Goal: Task Accomplishment & Management: Manage account settings

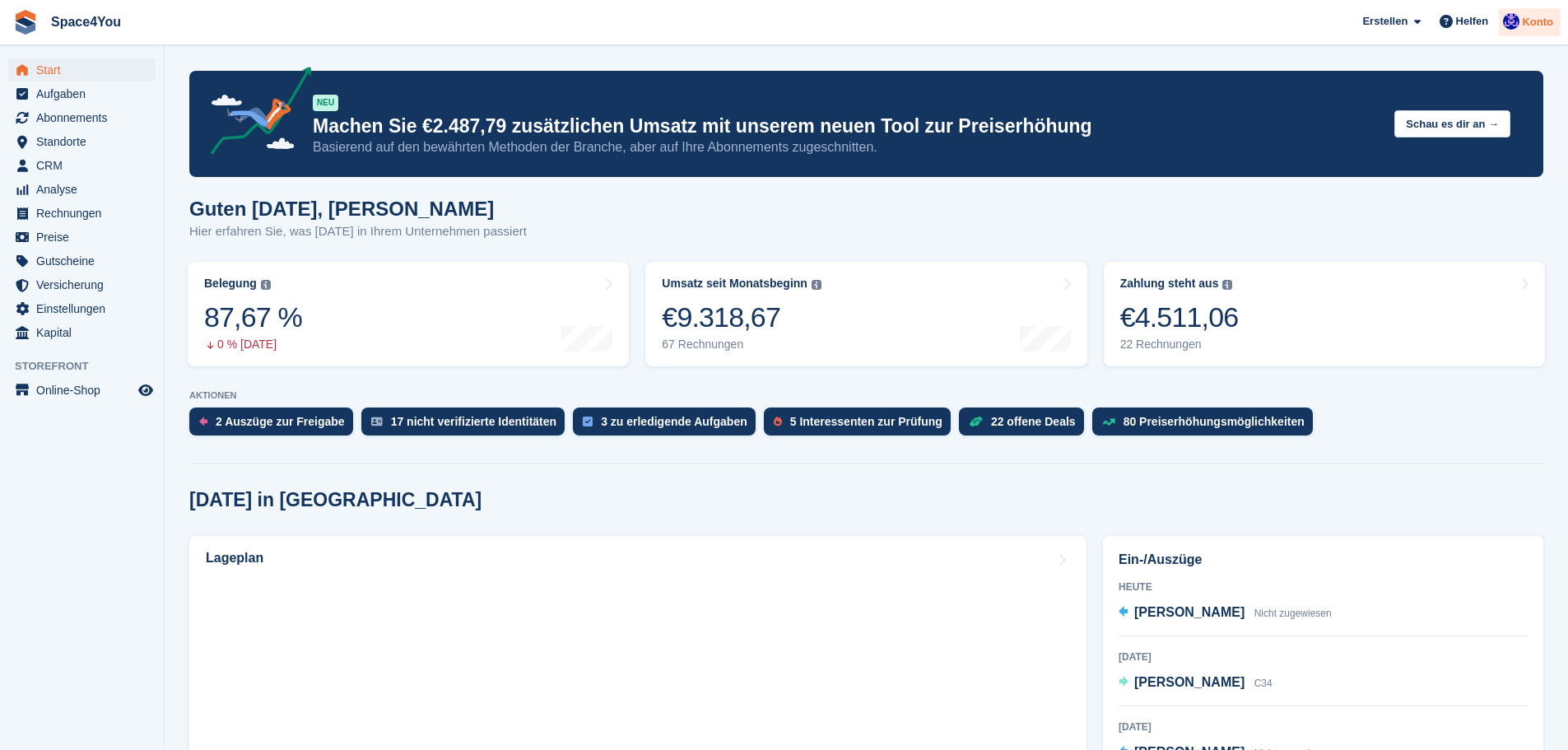
click at [1529, 31] on div "Konto" at bounding box center [1530, 23] width 62 height 29
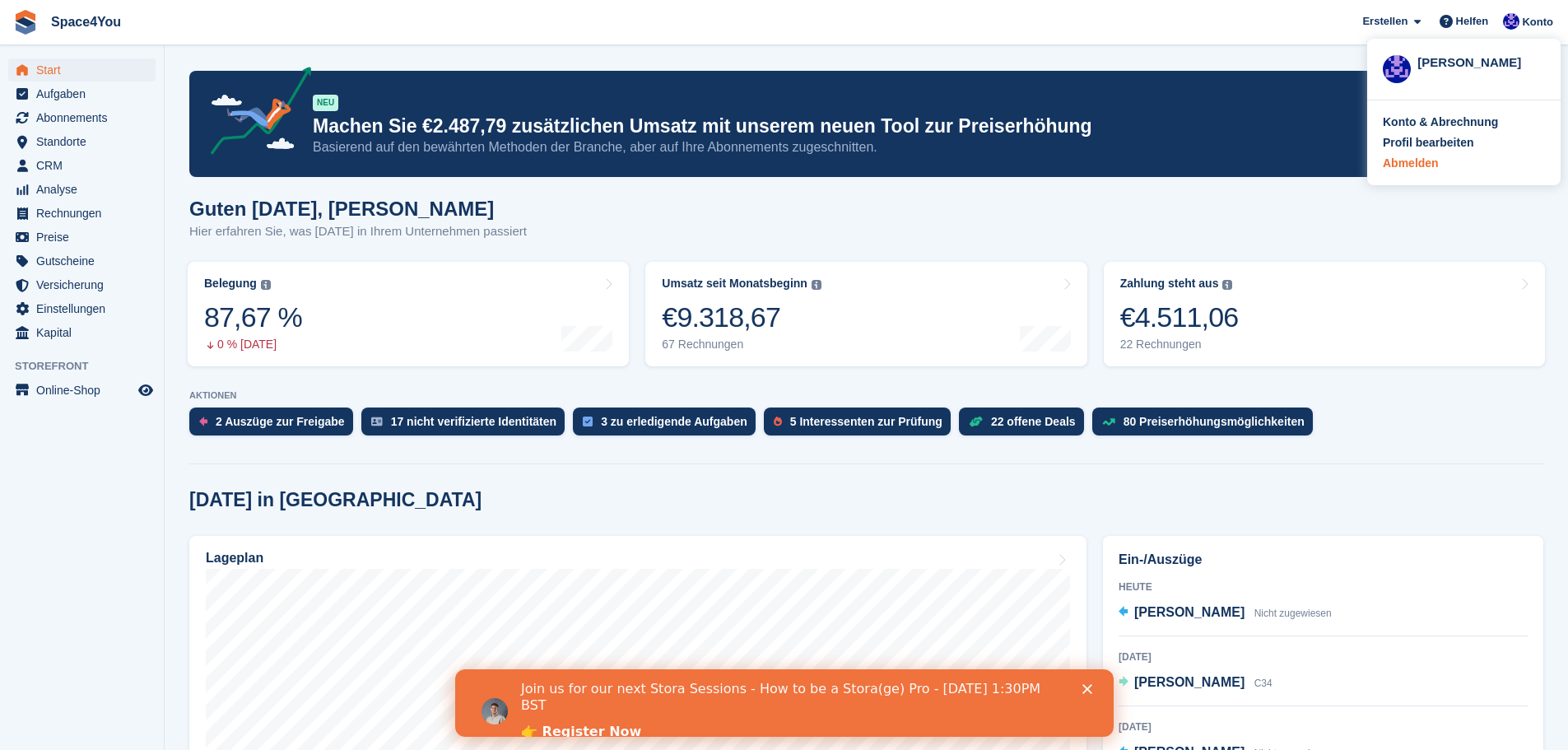
click at [1404, 165] on div "Abmelden" at bounding box center [1410, 163] width 56 height 17
